Goal: Register for event/course

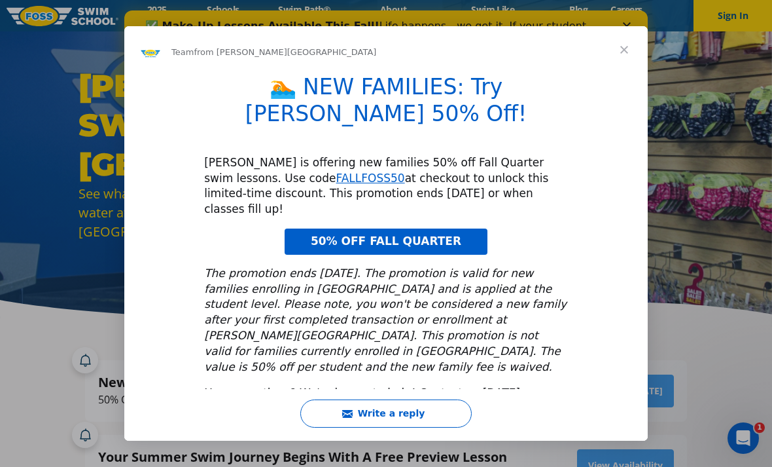
click at [620, 72] on span "Close" at bounding box center [624, 49] width 47 height 47
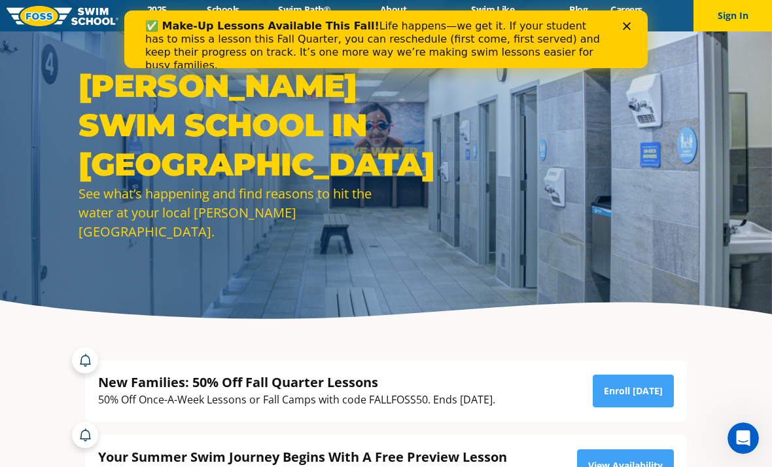
click at [632, 26] on div "Close" at bounding box center [629, 26] width 13 height 8
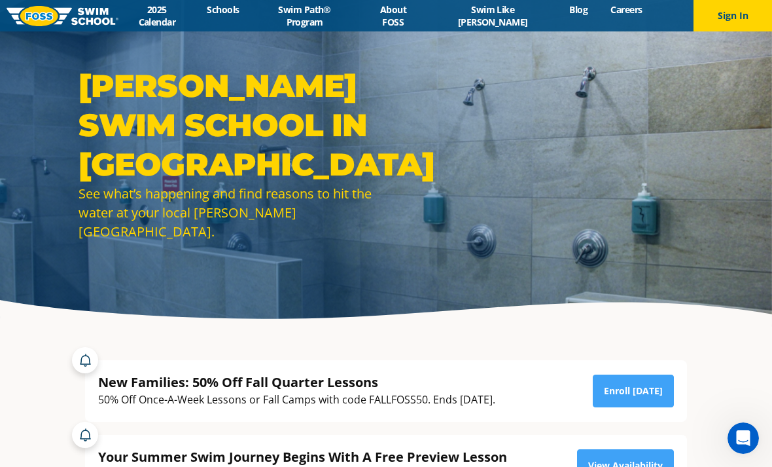
click at [196, 9] on link "2025 Calendar" at bounding box center [156, 15] width 77 height 25
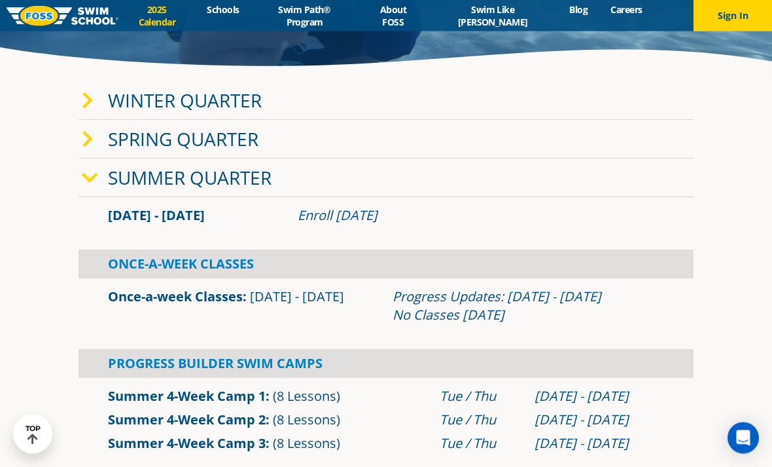
scroll to position [253, 0]
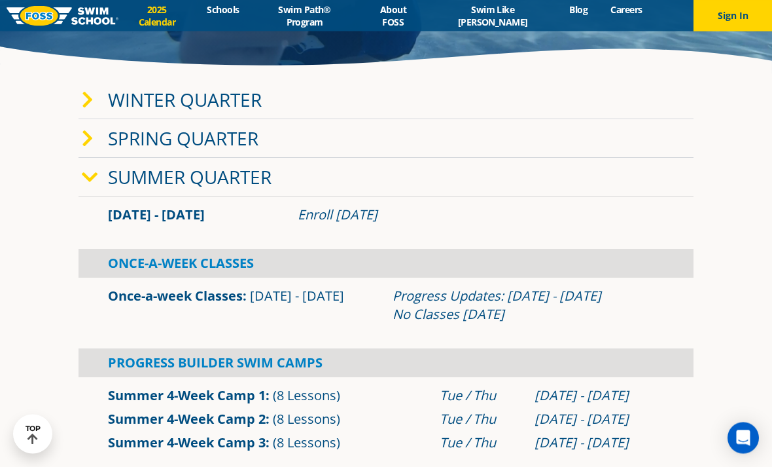
click at [236, 16] on link "Schools" at bounding box center [223, 9] width 55 height 12
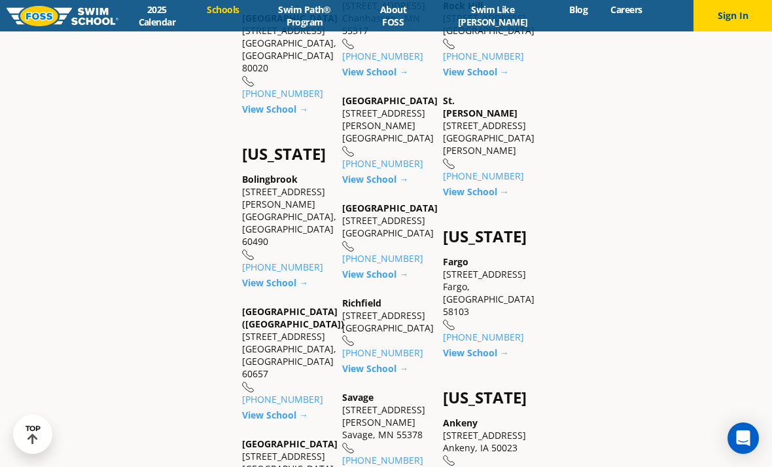
scroll to position [800, 0]
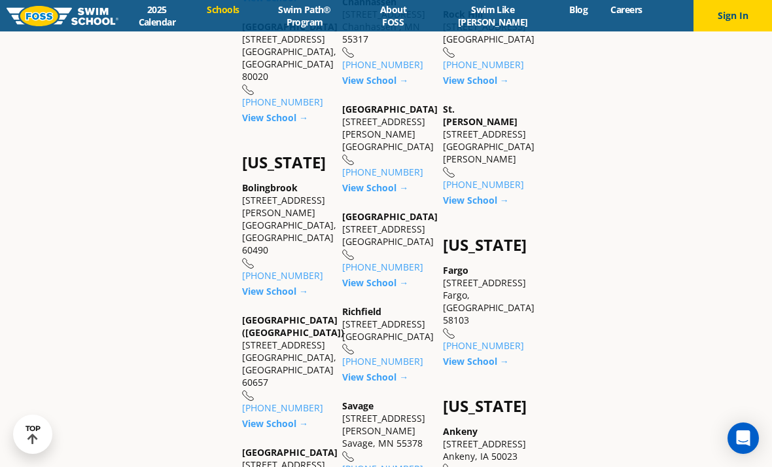
click at [388, 194] on link "View School →" at bounding box center [375, 187] width 66 height 12
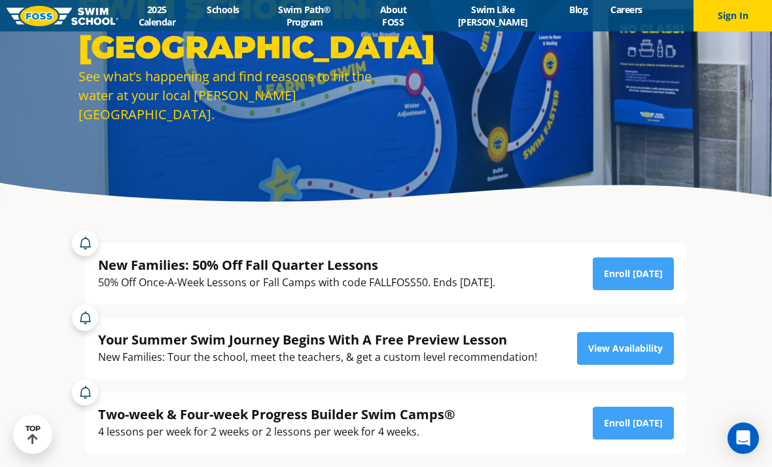
scroll to position [116, 0]
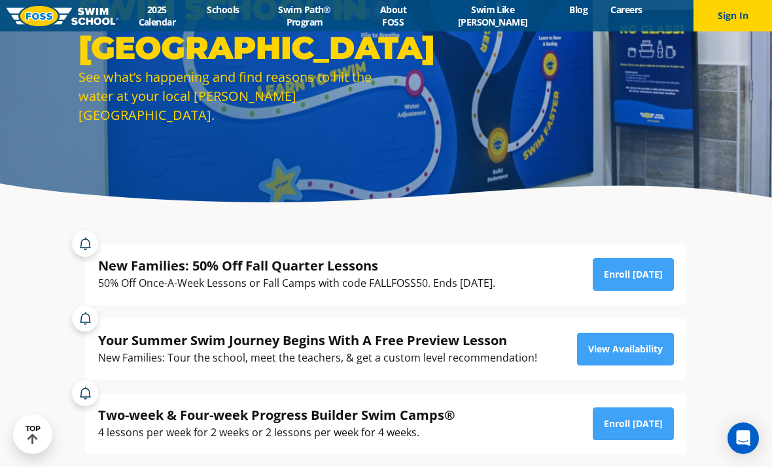
click at [644, 440] on link "Enroll Today" at bounding box center [633, 423] width 81 height 33
